Goal: Task Accomplishment & Management: Use online tool/utility

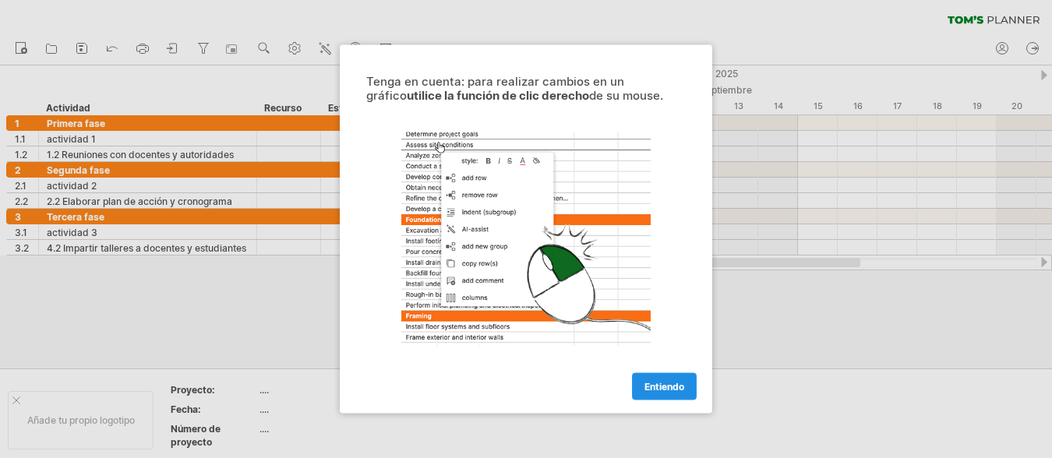
click at [665, 394] on link "Entiendo" at bounding box center [664, 386] width 65 height 27
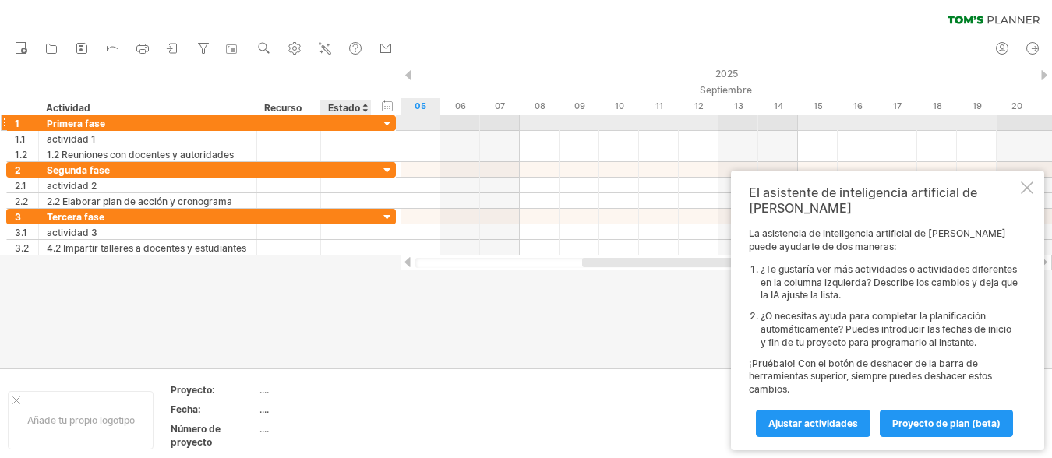
click at [380, 122] on div at bounding box center [387, 124] width 15 height 15
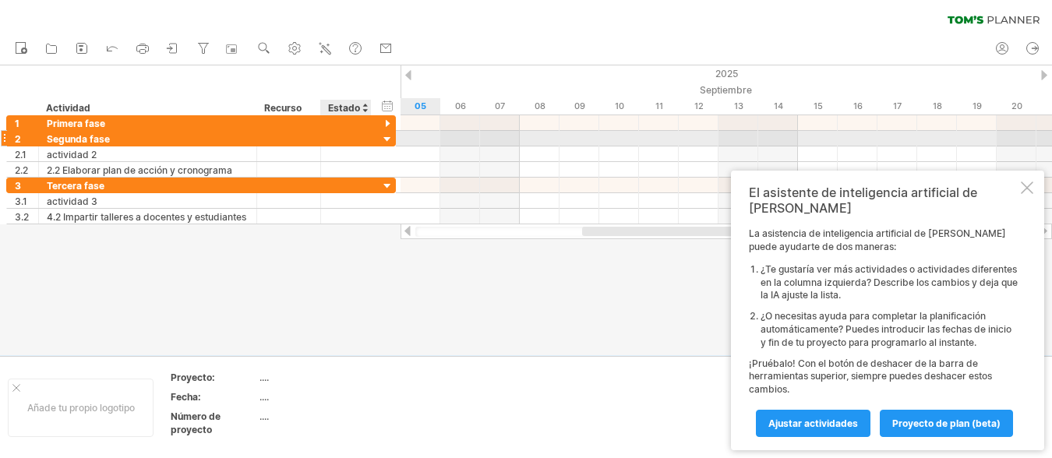
click at [380, 136] on div at bounding box center [387, 139] width 15 height 15
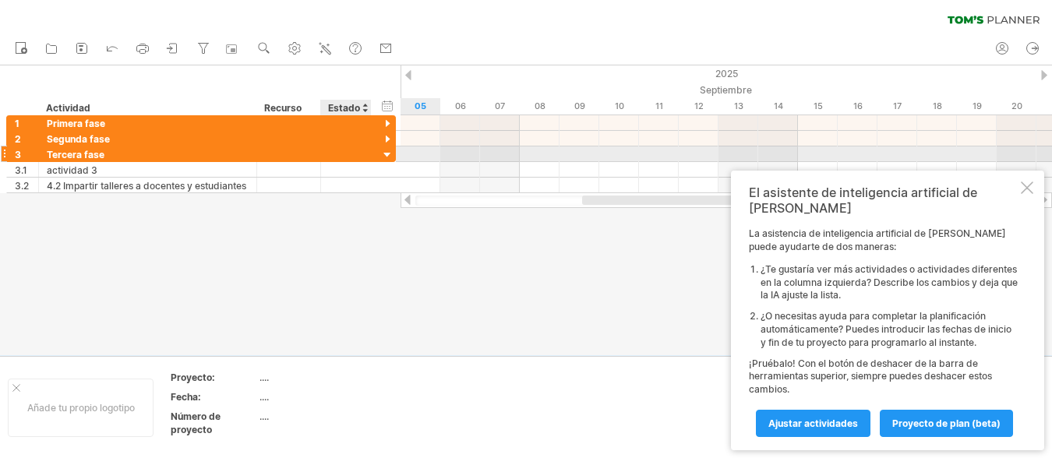
click at [378, 157] on div "**********" at bounding box center [201, 154] width 390 height 16
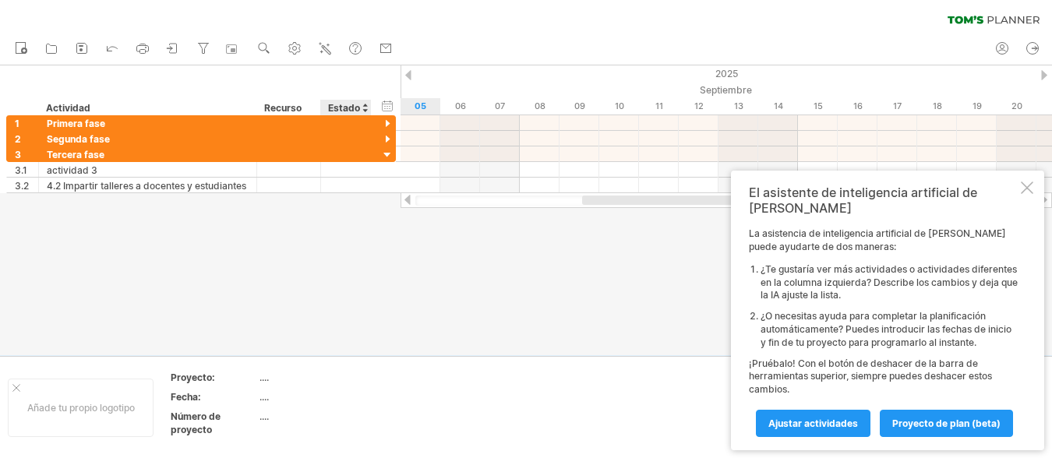
click at [379, 288] on div at bounding box center [526, 210] width 1052 height 290
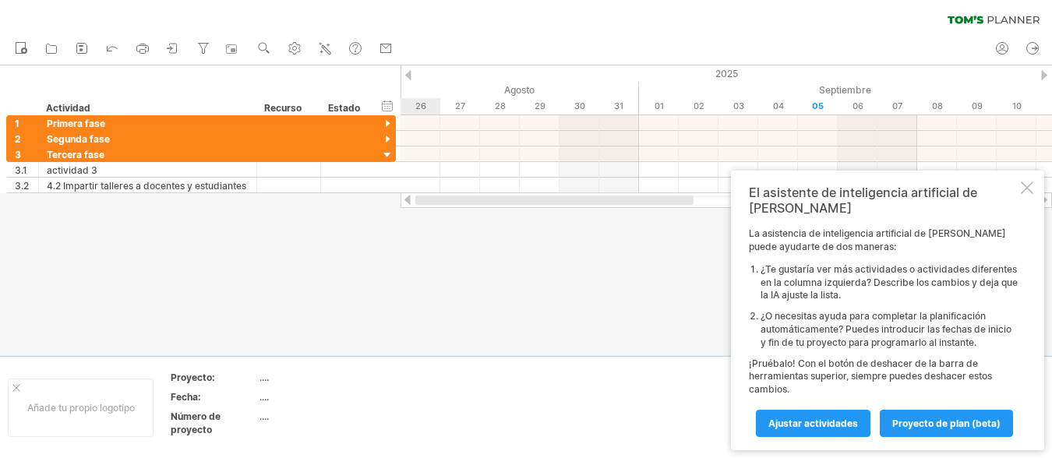
drag, startPoint x: 640, startPoint y: 198, endPoint x: 451, endPoint y: 283, distance: 207.5
click at [414, 197] on div at bounding box center [725, 200] width 651 height 16
click at [498, 289] on div at bounding box center [526, 210] width 1052 height 290
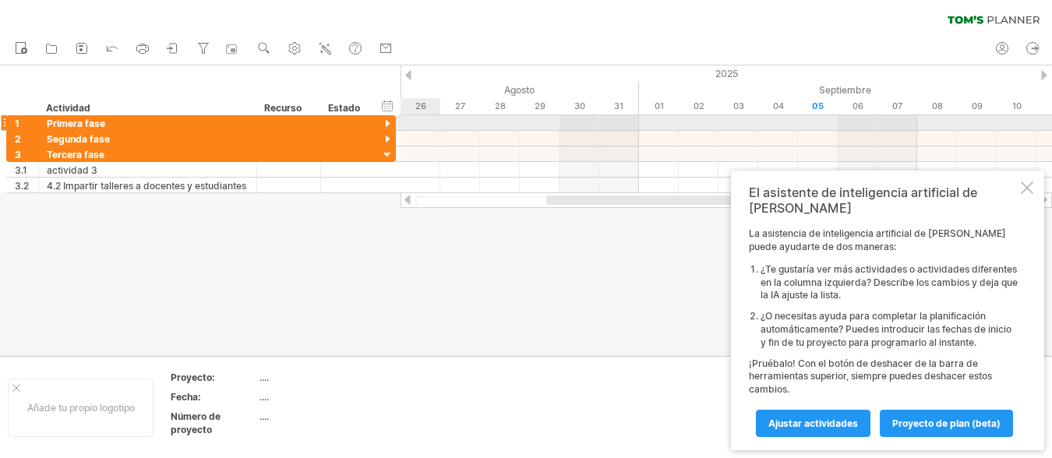
click at [410, 125] on div at bounding box center [725, 123] width 651 height 16
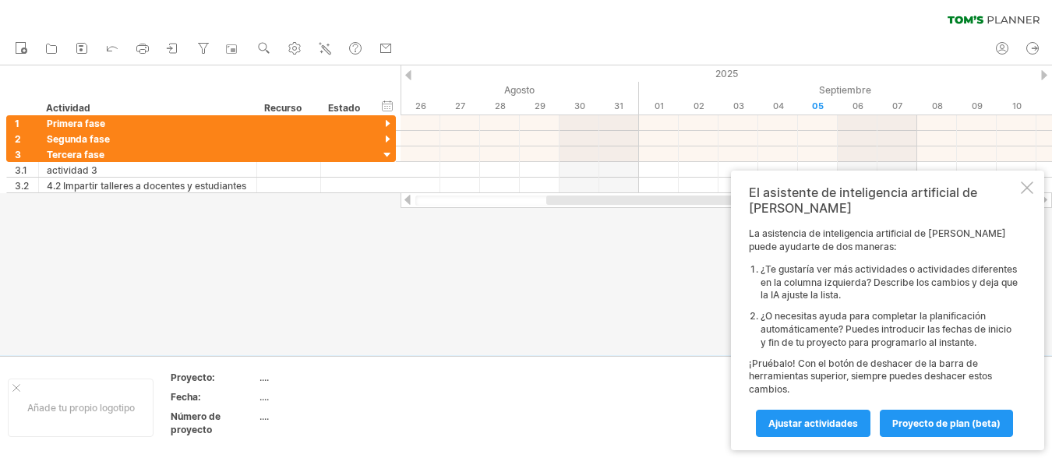
click at [423, 221] on div at bounding box center [526, 210] width 1052 height 290
click at [9, 198] on div at bounding box center [526, 210] width 1052 height 290
click at [1033, 201] on div "El asistente de inteligencia artificial de [PERSON_NAME] asistencia de intelige…" at bounding box center [887, 311] width 313 height 280
click at [1029, 194] on div at bounding box center [1027, 188] width 12 height 12
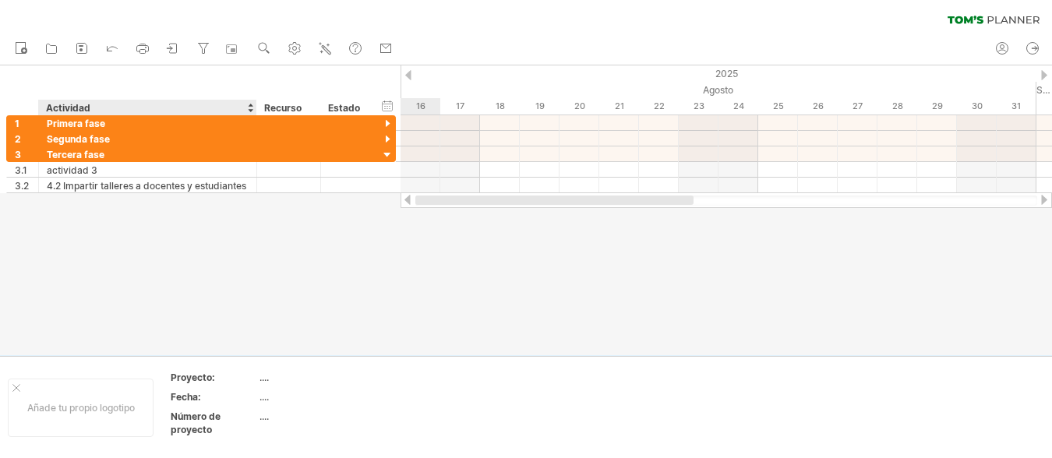
drag, startPoint x: 707, startPoint y: 199, endPoint x: 183, endPoint y: 206, distance: 524.4
click at [183, 206] on div "Intentando acceder a [DOMAIN_NAME] Conectado de nuevo... 0% borrar filtro" at bounding box center [526, 229] width 1052 height 458
click at [142, 76] on div "ocultar inicio/fin/duración mostrar inicio/fin/duración ******** Actividad ****…" at bounding box center [200, 90] width 400 height 50
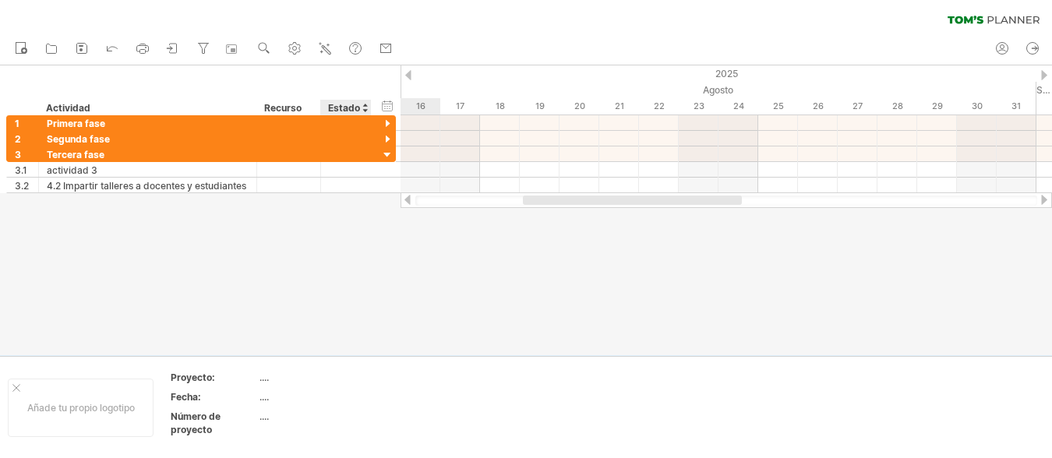
click at [356, 279] on div at bounding box center [526, 210] width 1052 height 290
click at [266, 377] on font "...." at bounding box center [263, 378] width 9 height 12
click at [231, 261] on div at bounding box center [526, 210] width 1052 height 290
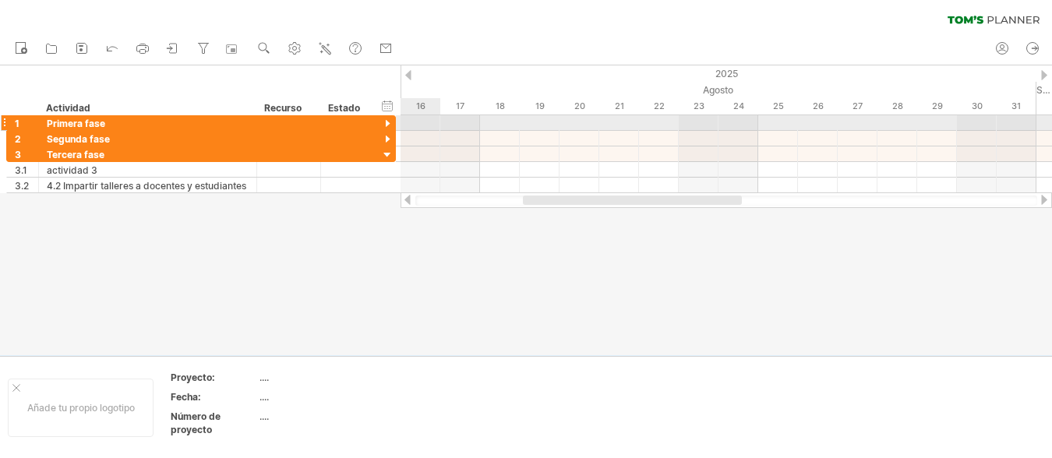
click at [388, 126] on div at bounding box center [387, 124] width 15 height 15
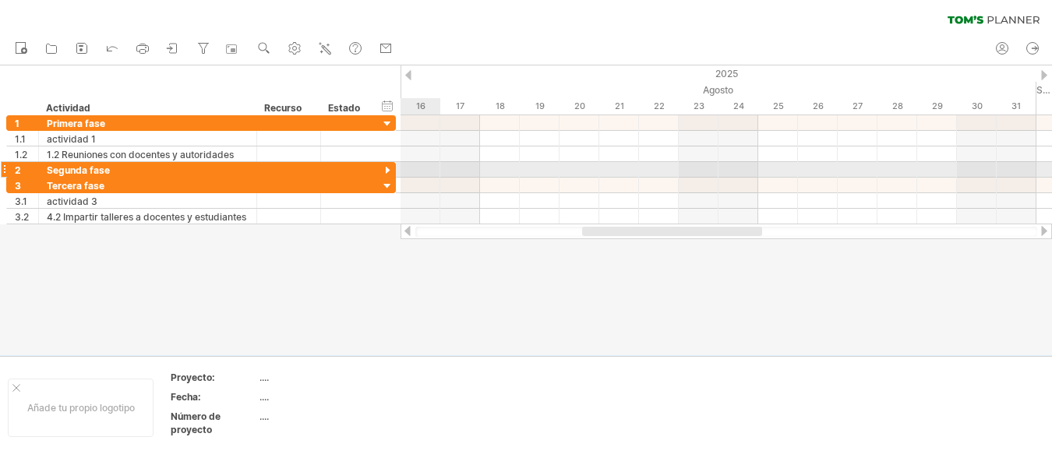
click at [386, 173] on div at bounding box center [387, 171] width 15 height 15
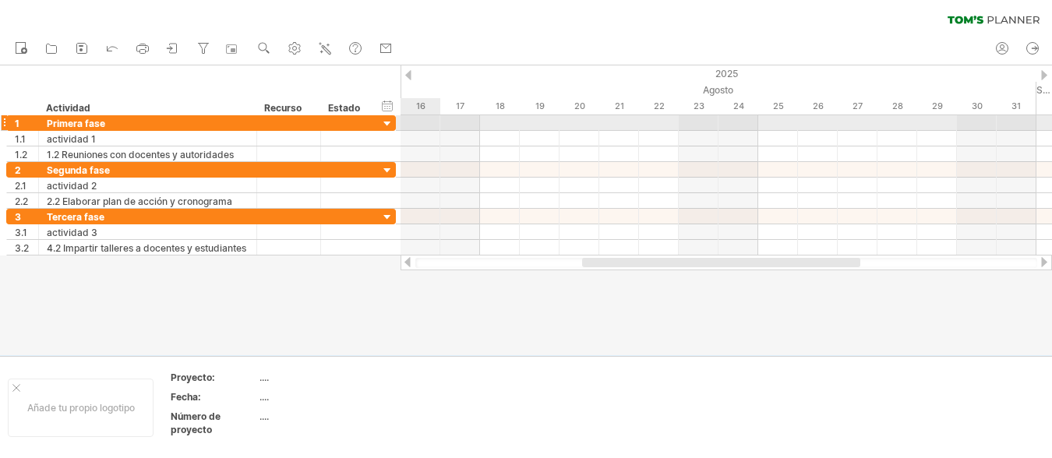
click at [431, 122] on div at bounding box center [725, 123] width 651 height 16
drag, startPoint x: 423, startPoint y: 122, endPoint x: 455, endPoint y: 122, distance: 32.0
click at [455, 122] on div at bounding box center [725, 123] width 651 height 16
drag, startPoint x: 456, startPoint y: 122, endPoint x: 432, endPoint y: 121, distance: 23.4
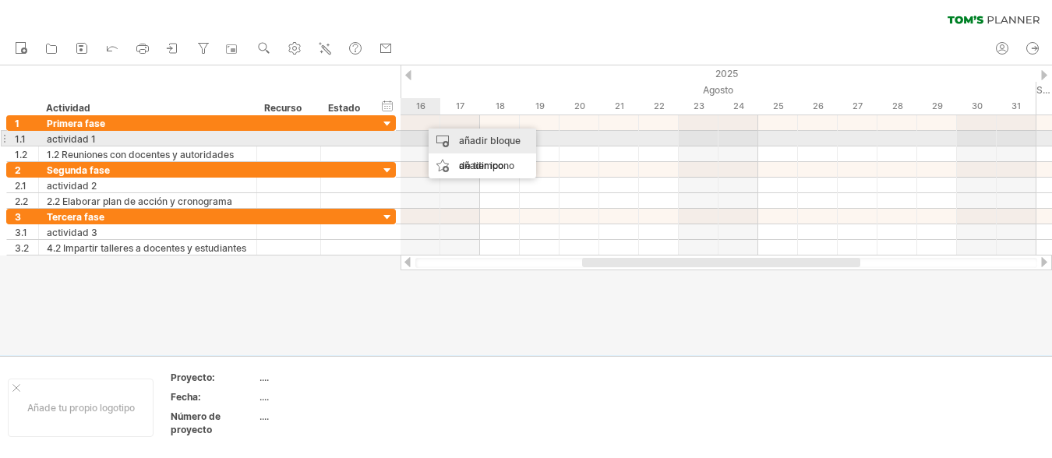
click at [478, 143] on font "añadir bloque de tiempo" at bounding box center [490, 153] width 62 height 37
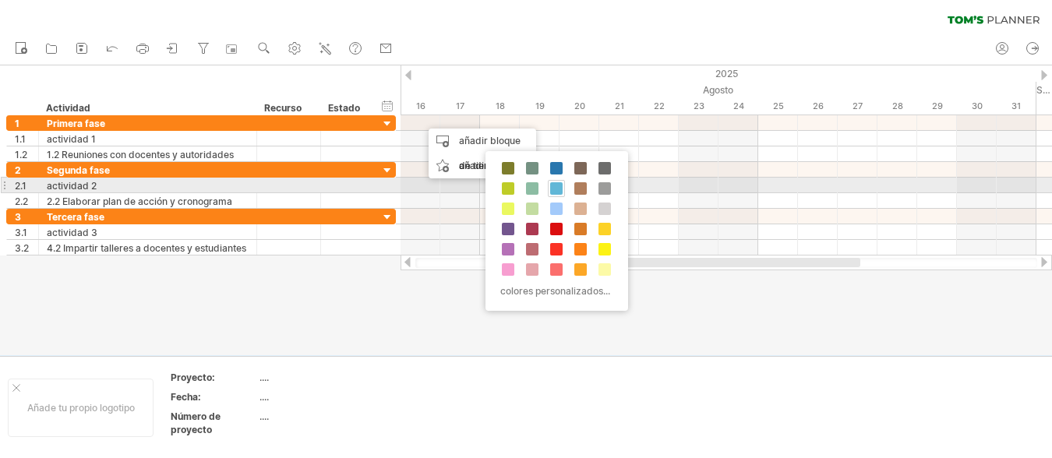
click at [558, 187] on span at bounding box center [556, 188] width 12 height 12
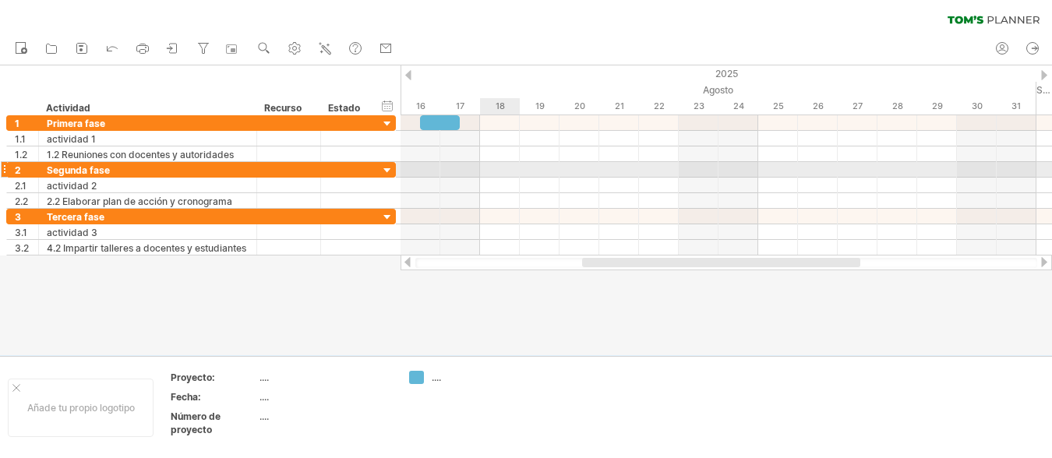
drag, startPoint x: 467, startPoint y: 168, endPoint x: 514, endPoint y: 168, distance: 47.5
click at [514, 168] on div at bounding box center [725, 170] width 651 height 16
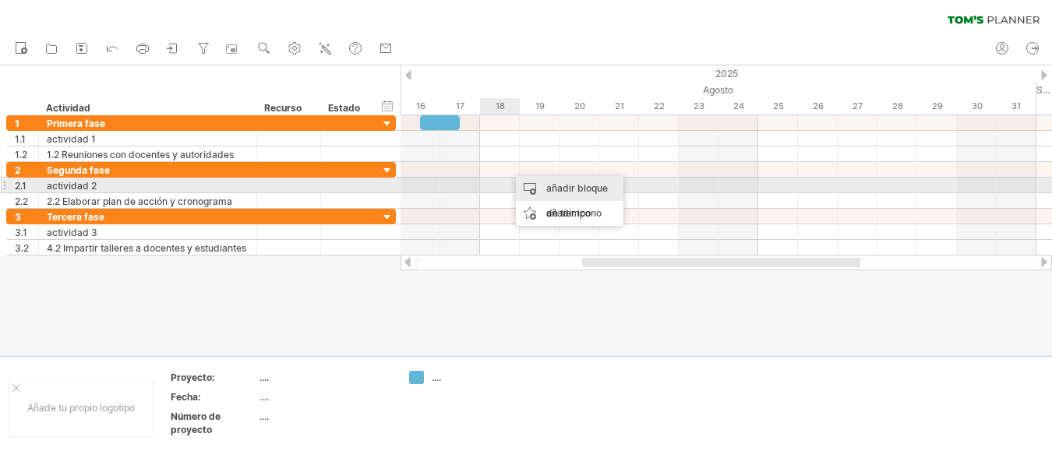
click at [545, 182] on div "añadir bloque de tiempo" at bounding box center [570, 201] width 108 height 50
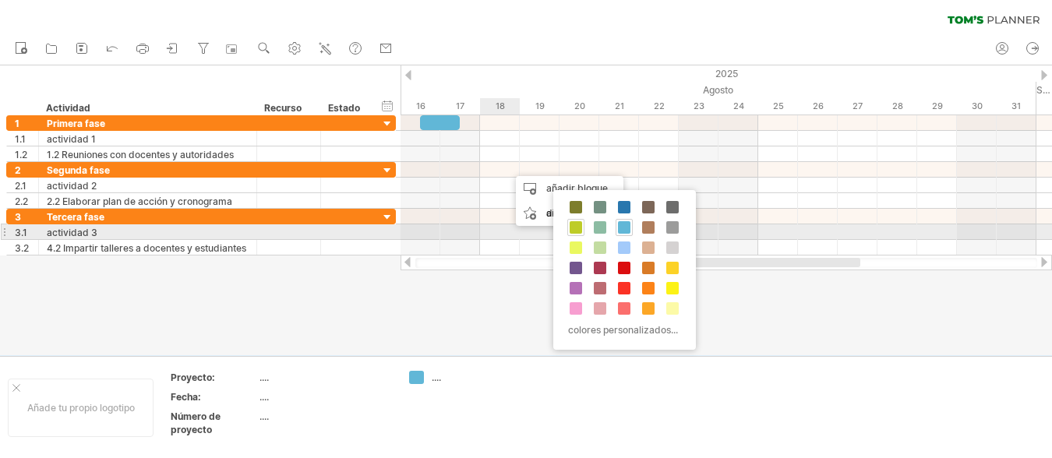
click at [570, 230] on span at bounding box center [576, 227] width 12 height 12
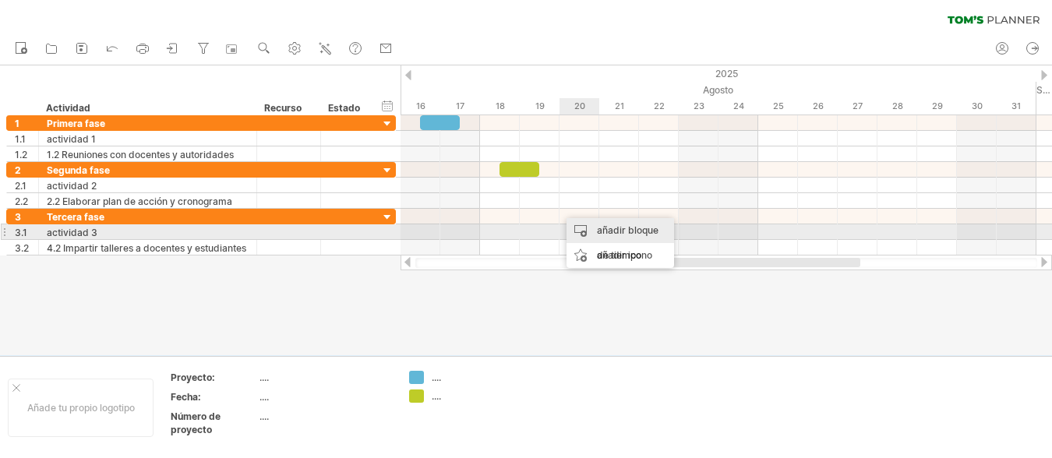
click at [601, 235] on font "añadir bloque de tiempo" at bounding box center [628, 242] width 62 height 37
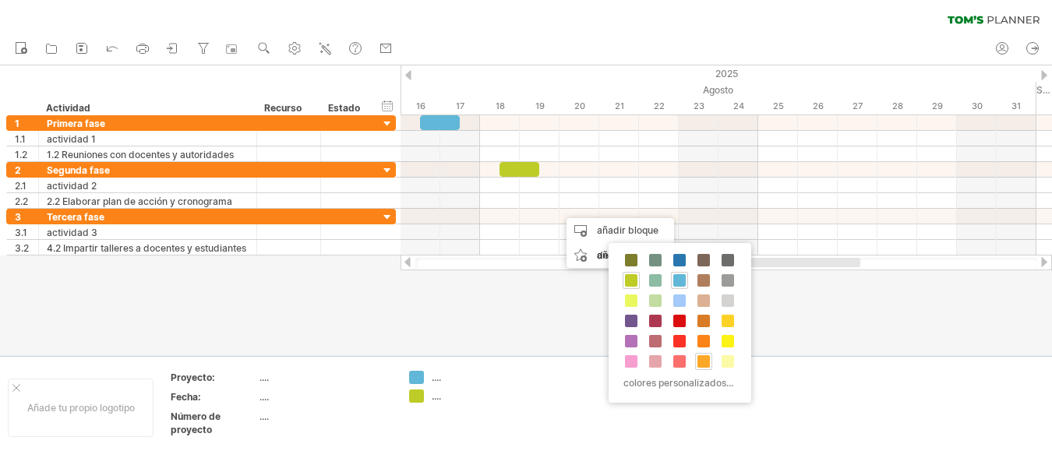
click at [707, 368] on div at bounding box center [703, 361] width 17 height 17
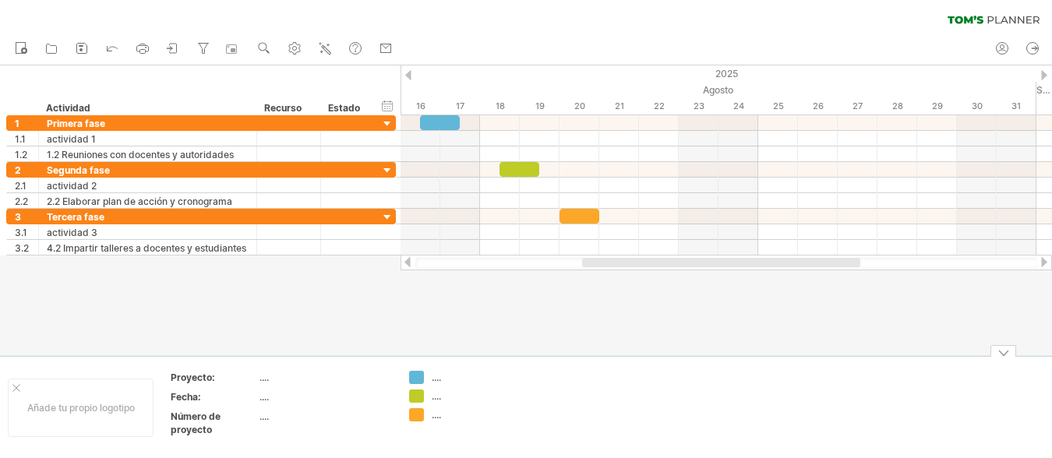
click at [592, 337] on div at bounding box center [526, 210] width 1052 height 290
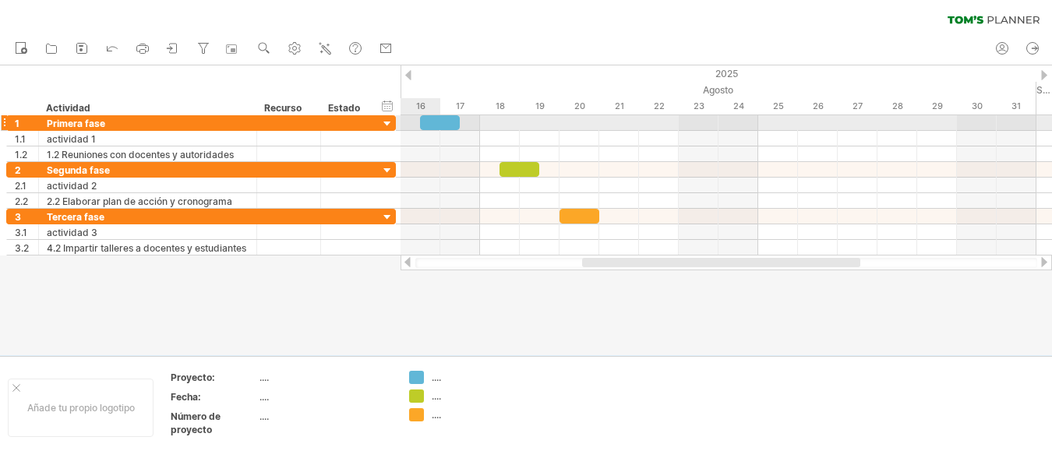
click at [425, 125] on div at bounding box center [440, 122] width 40 height 15
click at [445, 127] on div at bounding box center [440, 122] width 40 height 15
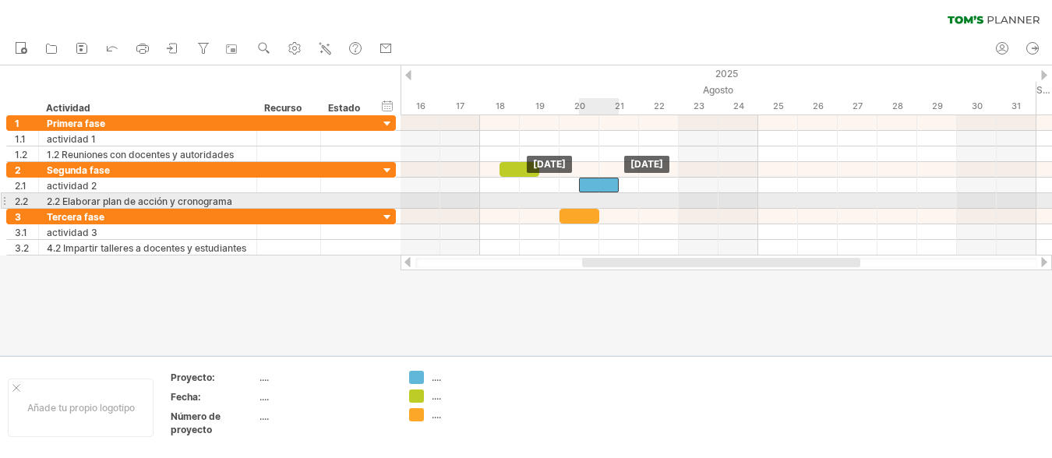
drag, startPoint x: 446, startPoint y: 126, endPoint x: 605, endPoint y: 195, distance: 173.1
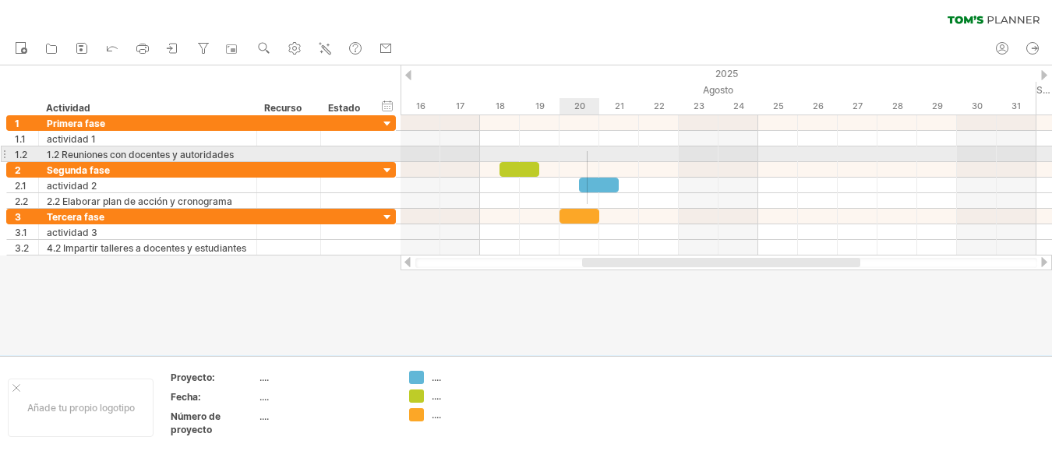
drag, startPoint x: 587, startPoint y: 204, endPoint x: 587, endPoint y: 151, distance: 53.0
click at [587, 151] on div at bounding box center [725, 185] width 651 height 140
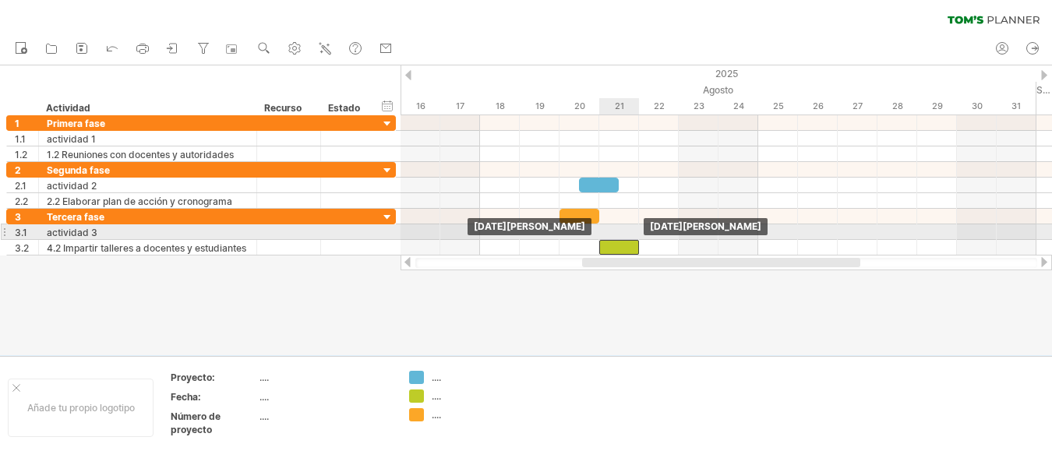
drag, startPoint x: 503, startPoint y: 165, endPoint x: 601, endPoint y: 239, distance: 123.0
